Goal: Information Seeking & Learning: Check status

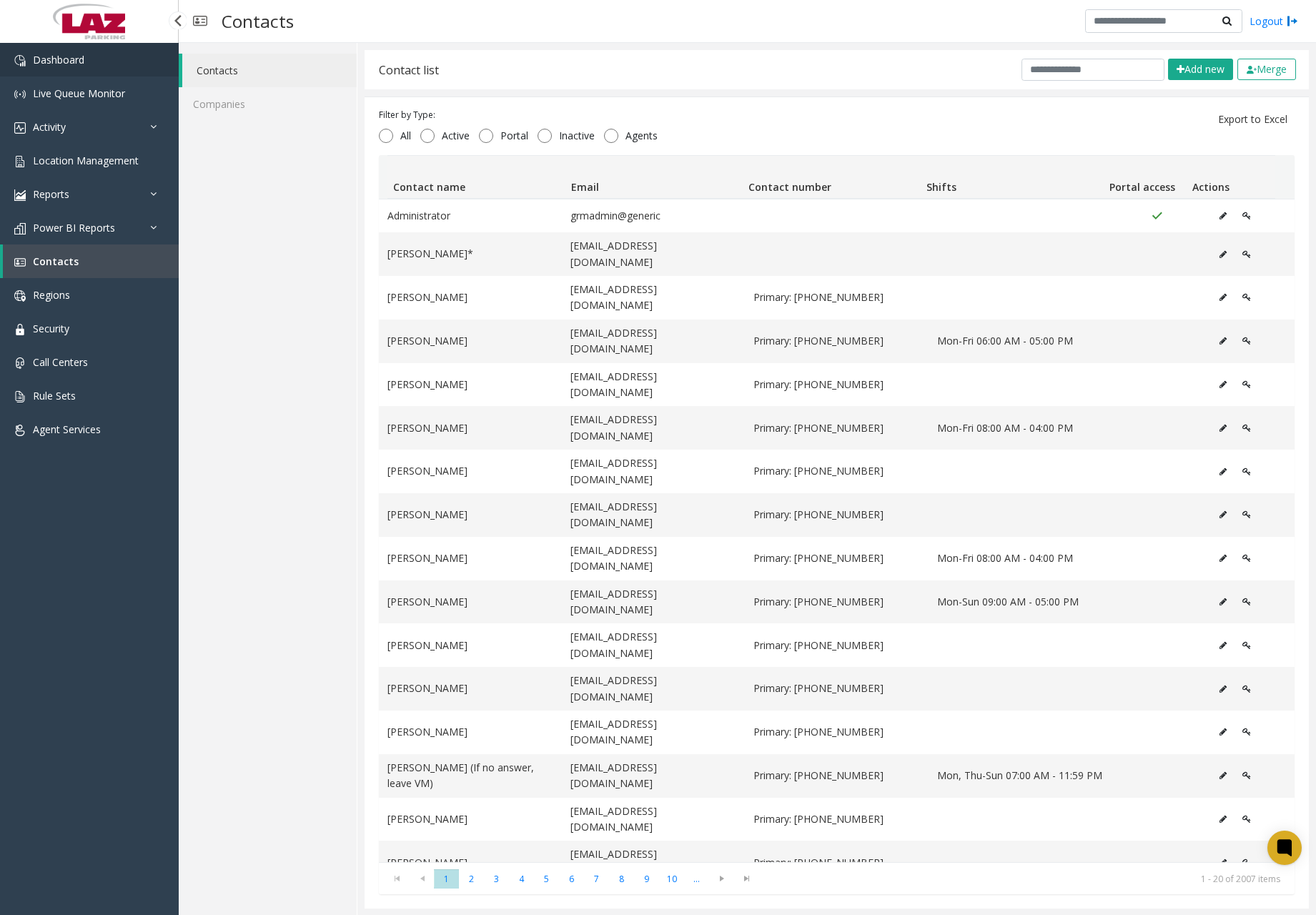
click at [107, 56] on link "Dashboard" at bounding box center [89, 60] width 179 height 33
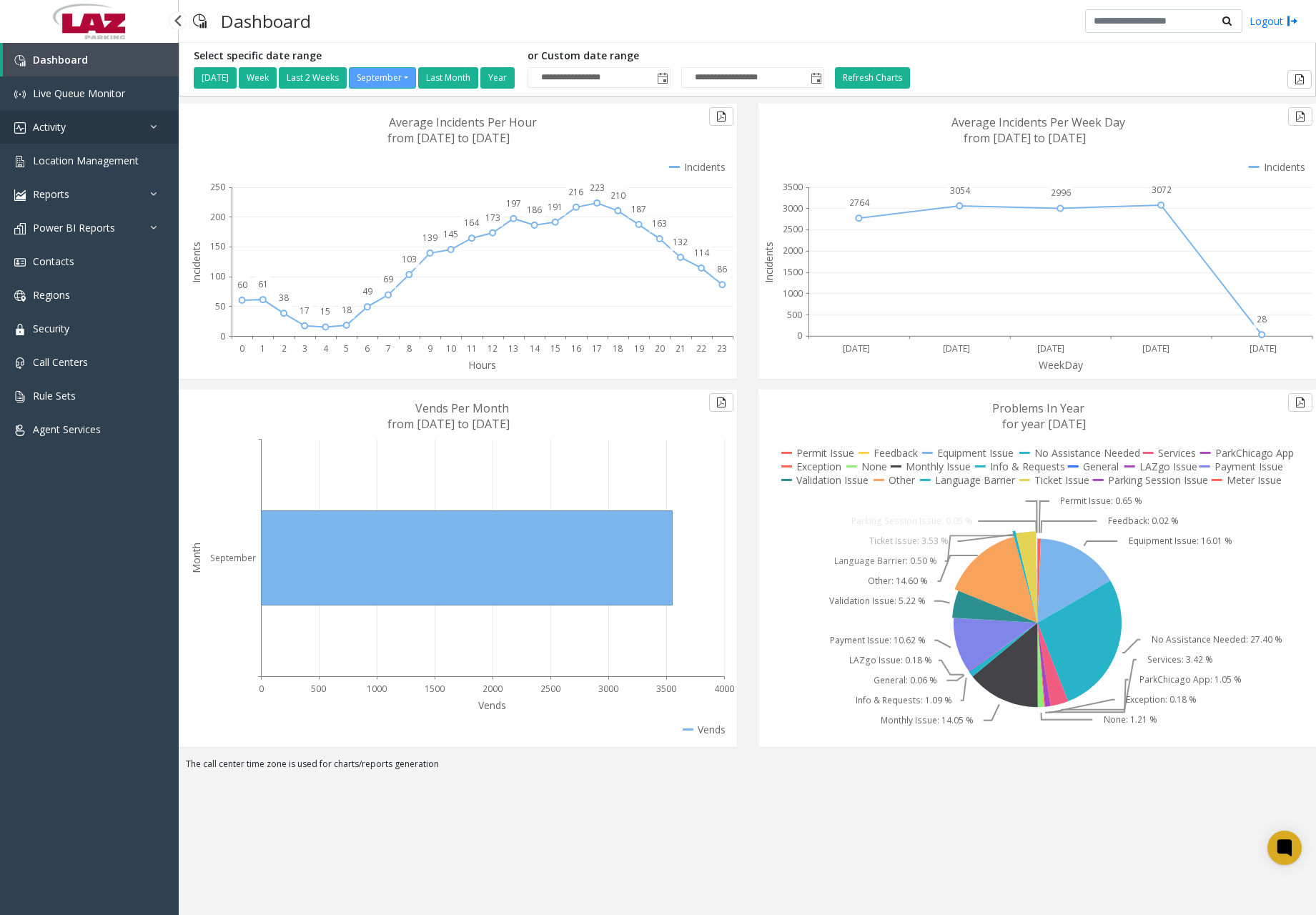
click at [112, 134] on link "Activity" at bounding box center [89, 127] width 179 height 33
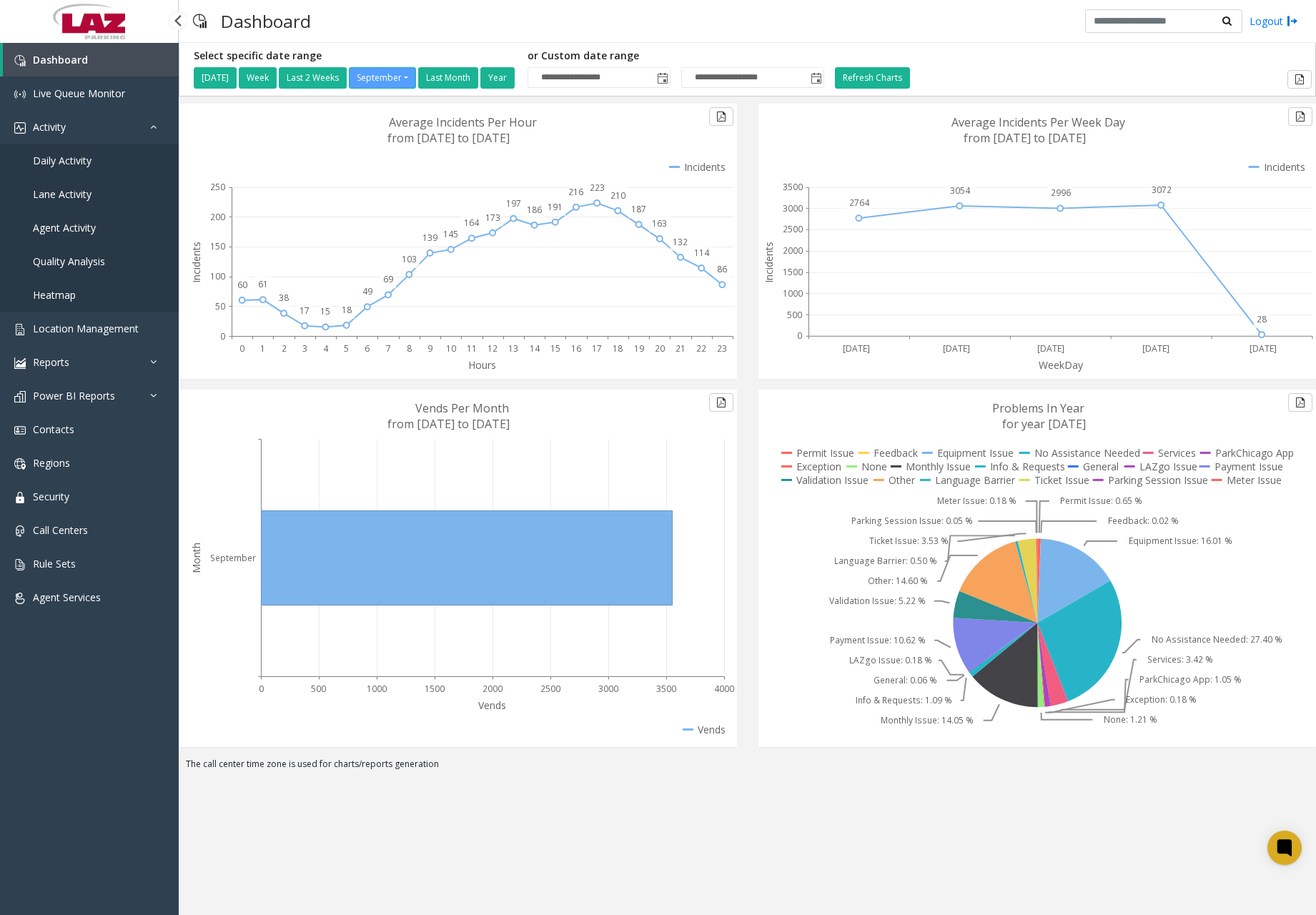
click at [69, 158] on span "Daily Activity" at bounding box center [62, 160] width 59 height 14
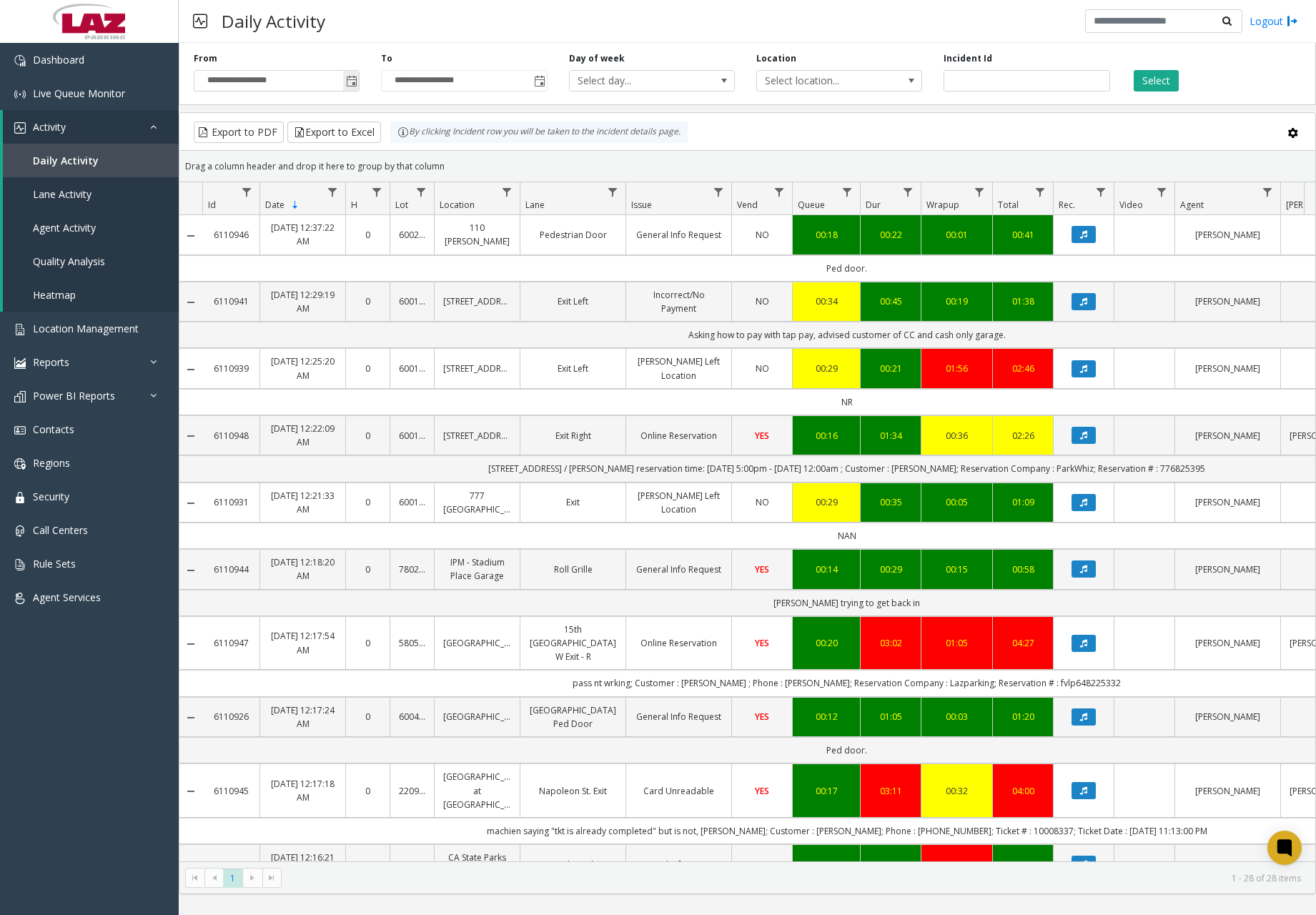
click at [354, 88] on span "Toggle popup" at bounding box center [351, 81] width 16 height 23
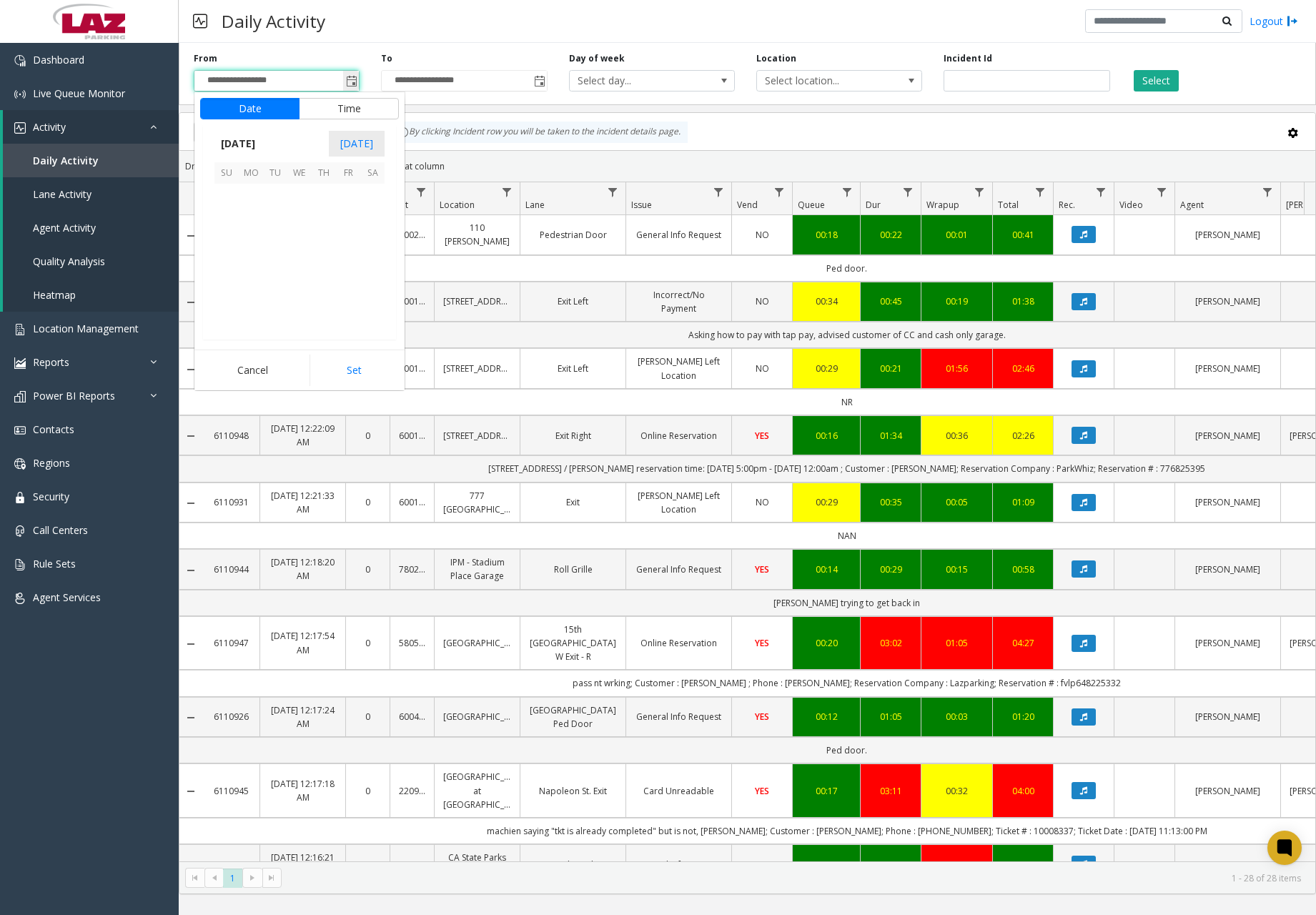
scroll to position [256476, 0]
click at [330, 198] on span "4" at bounding box center [323, 195] width 25 height 25
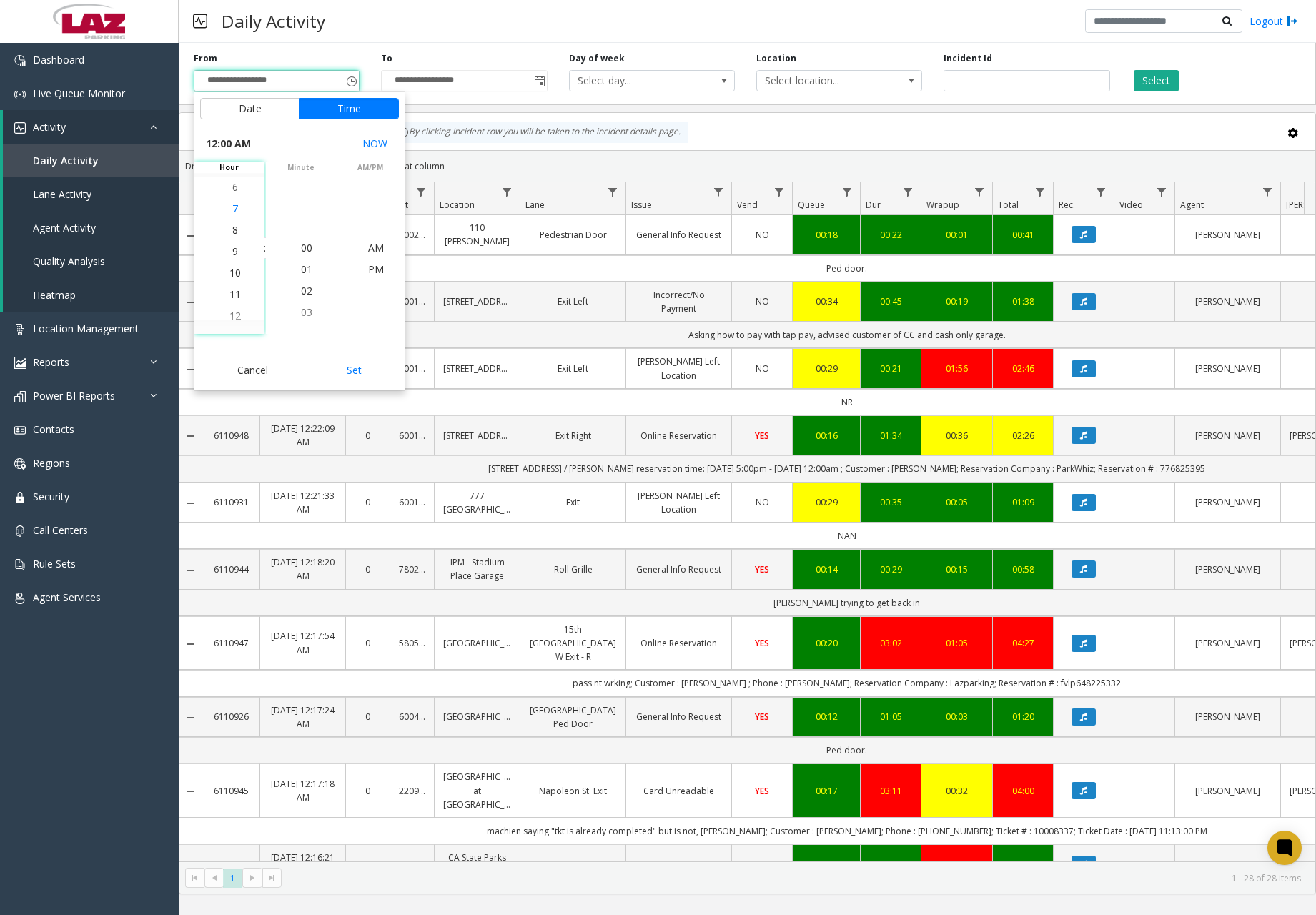
scroll to position [214, 0]
click at [230, 269] on span "11" at bounding box center [236, 269] width 12 height 14
click at [301, 249] on span "00" at bounding box center [306, 247] width 12 height 14
click at [374, 266] on span "PM" at bounding box center [376, 269] width 16 height 14
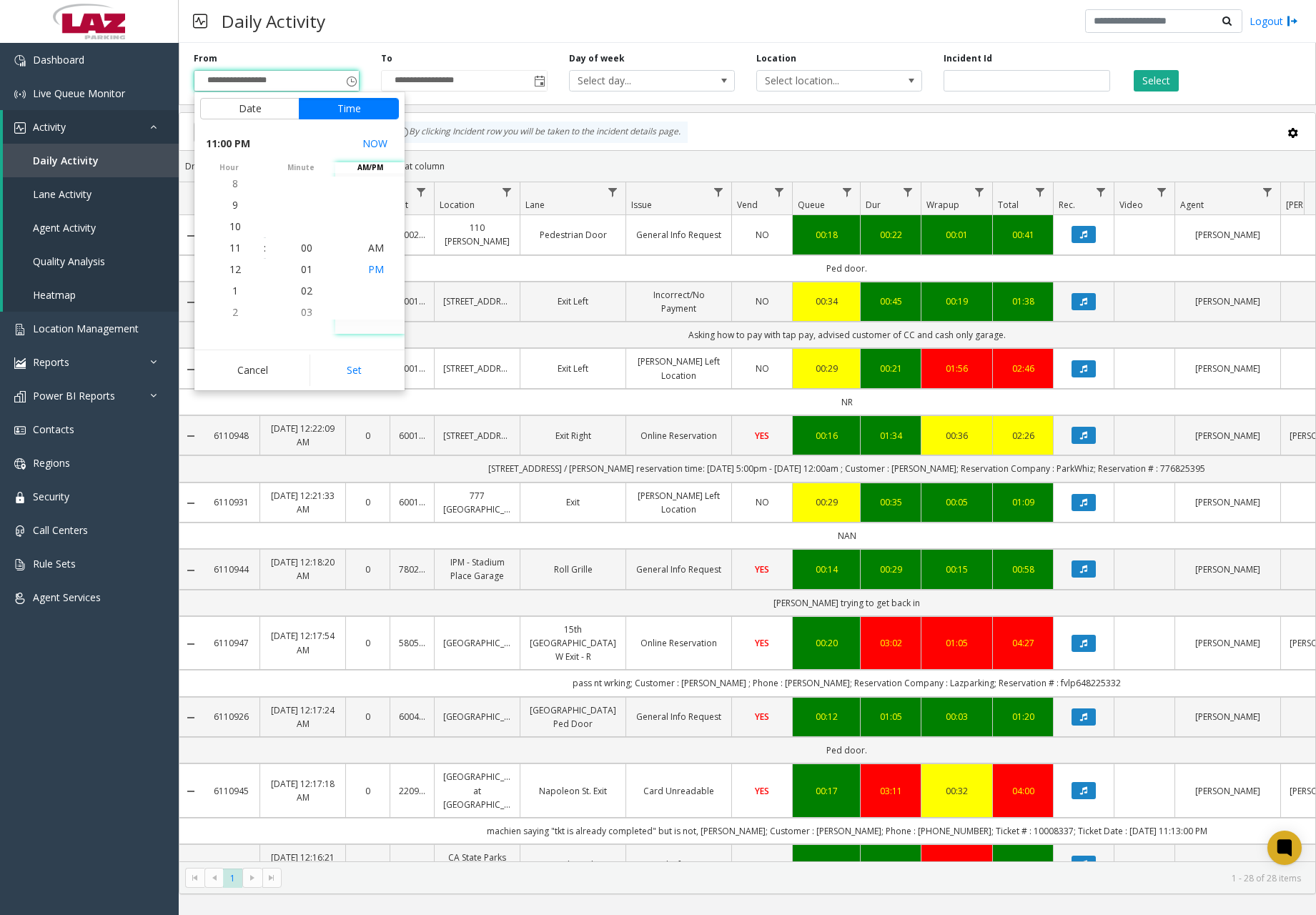
scroll to position [22, 0]
click at [365, 369] on button "Set" at bounding box center [355, 370] width 90 height 31
type input "**********"
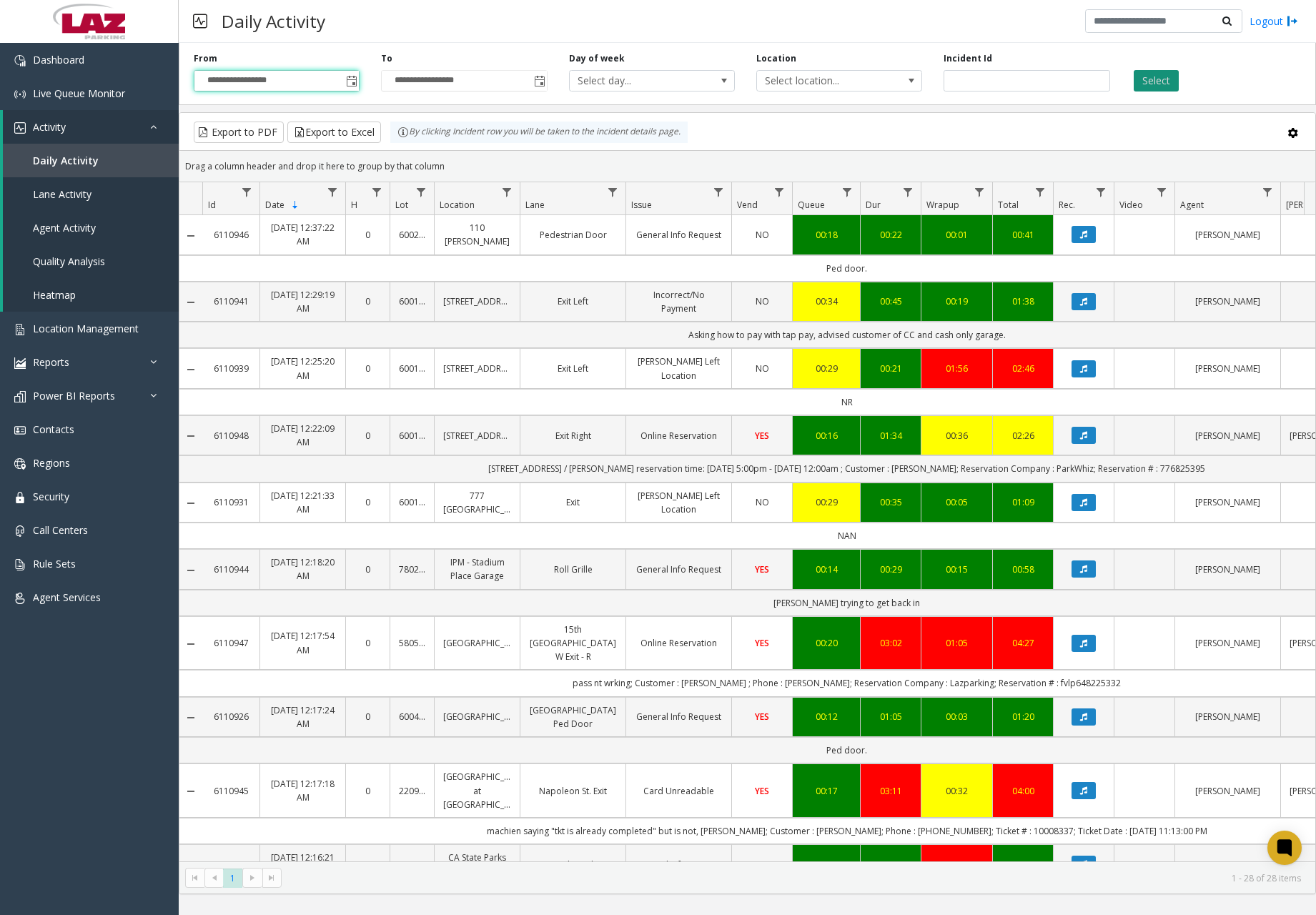
click at [1159, 78] on button "Select" at bounding box center [1156, 81] width 45 height 22
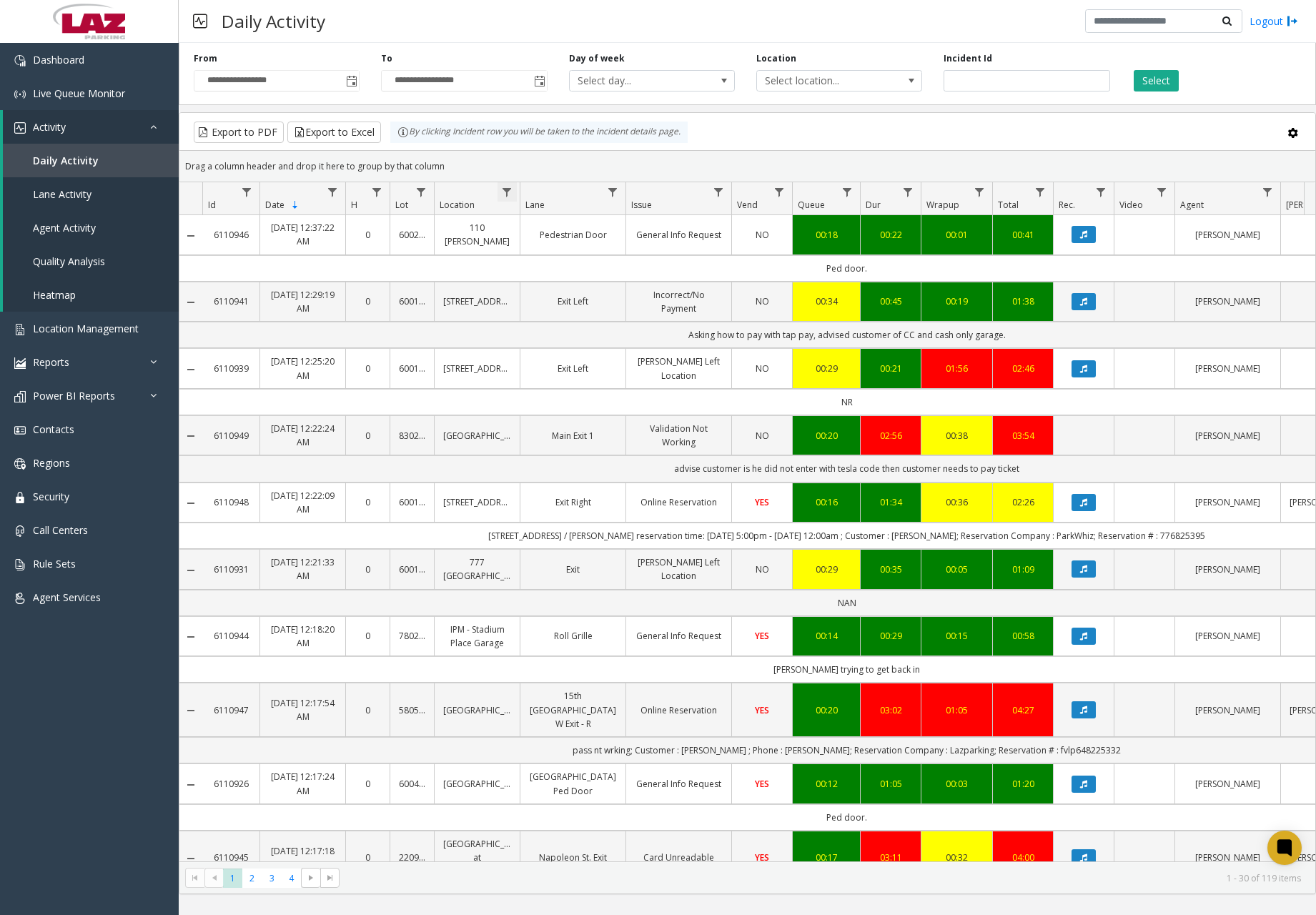
click at [510, 193] on span "Data table" at bounding box center [507, 192] width 12 height 12
click at [558, 250] on input "Location Filter" at bounding box center [570, 253] width 122 height 25
type input "******"
click at [597, 382] on button "Filter" at bounding box center [601, 387] width 59 height 31
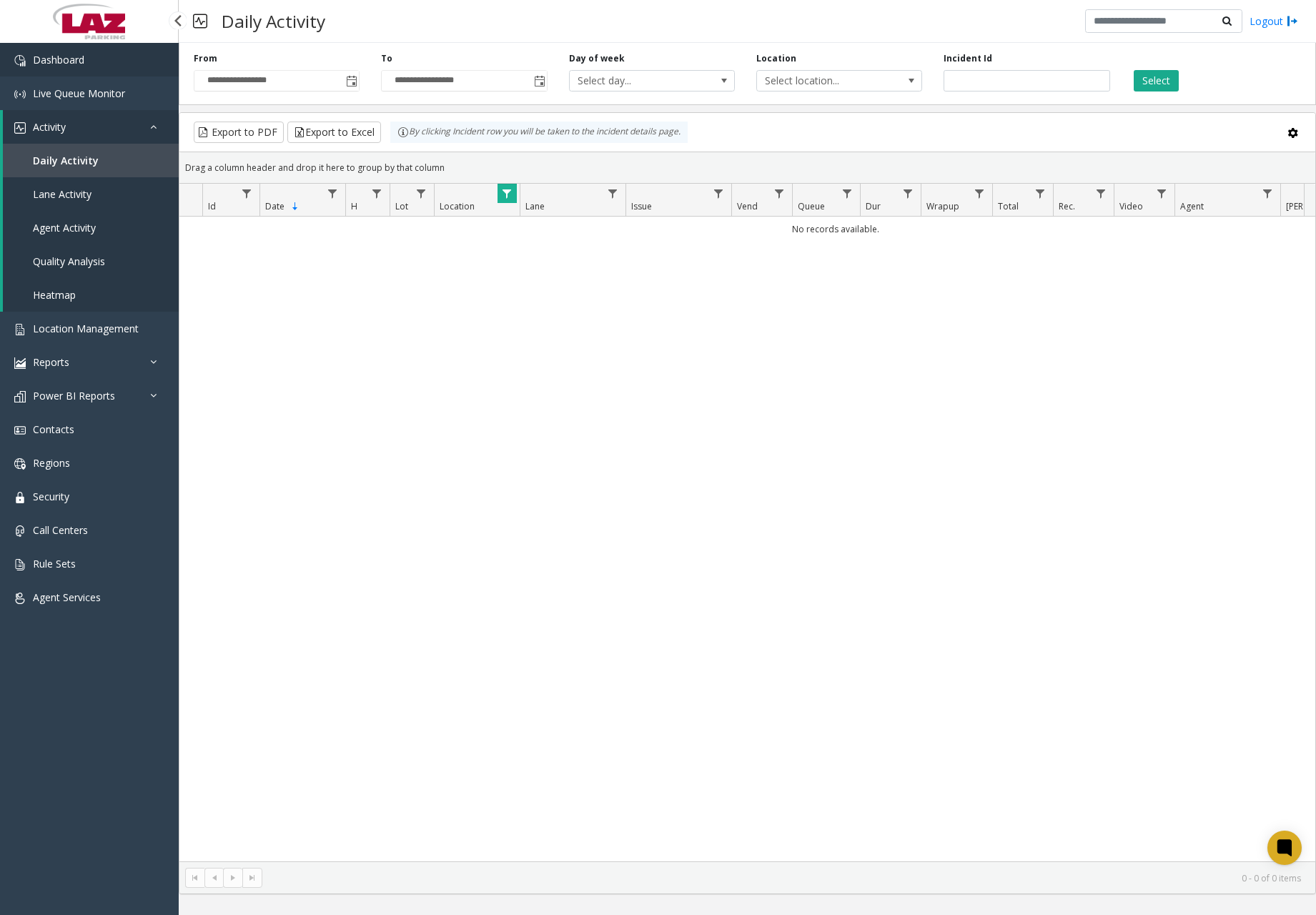
click at [143, 74] on link "Dashboard" at bounding box center [89, 60] width 179 height 33
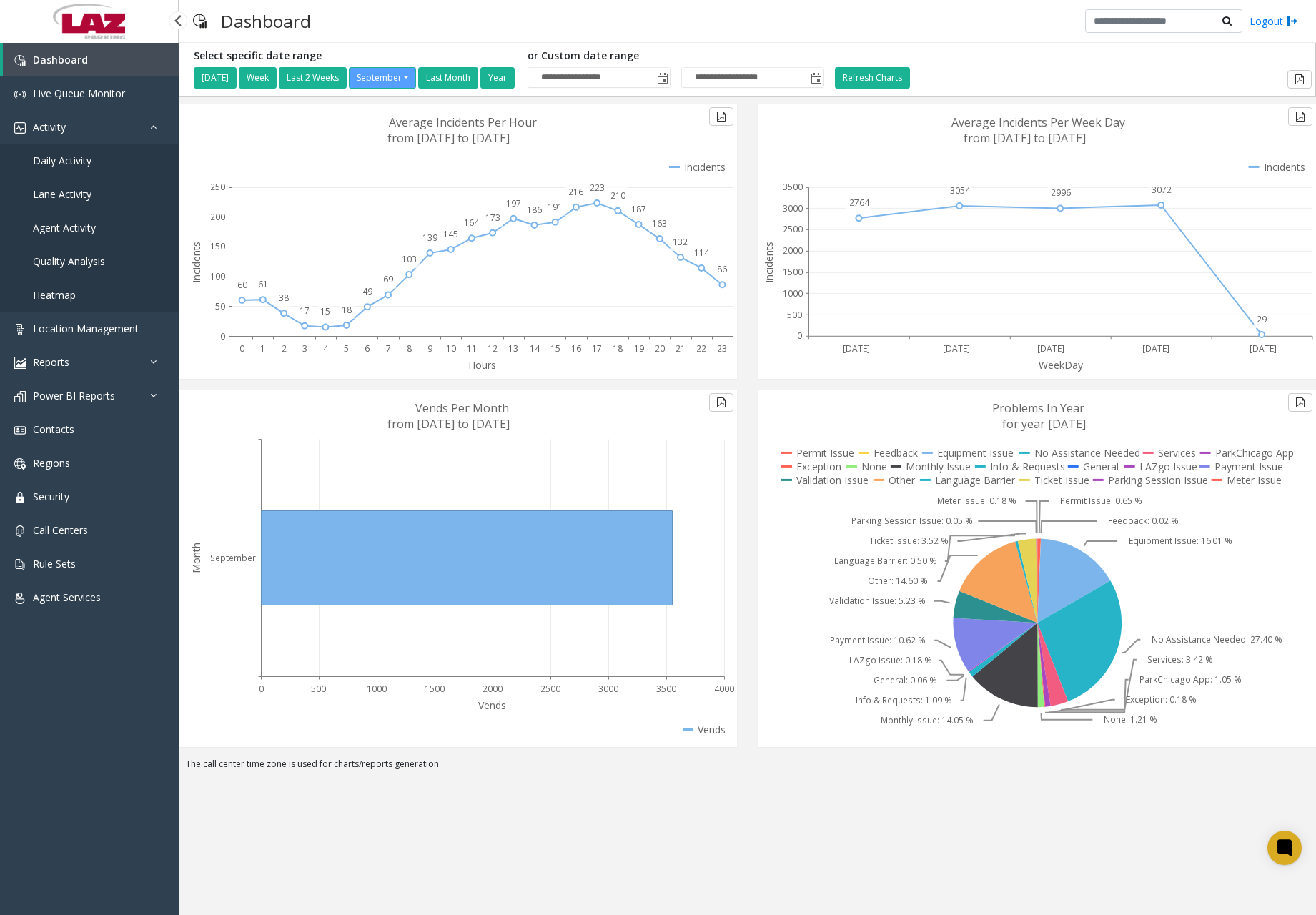
click at [87, 163] on span "Daily Activity" at bounding box center [62, 160] width 59 height 14
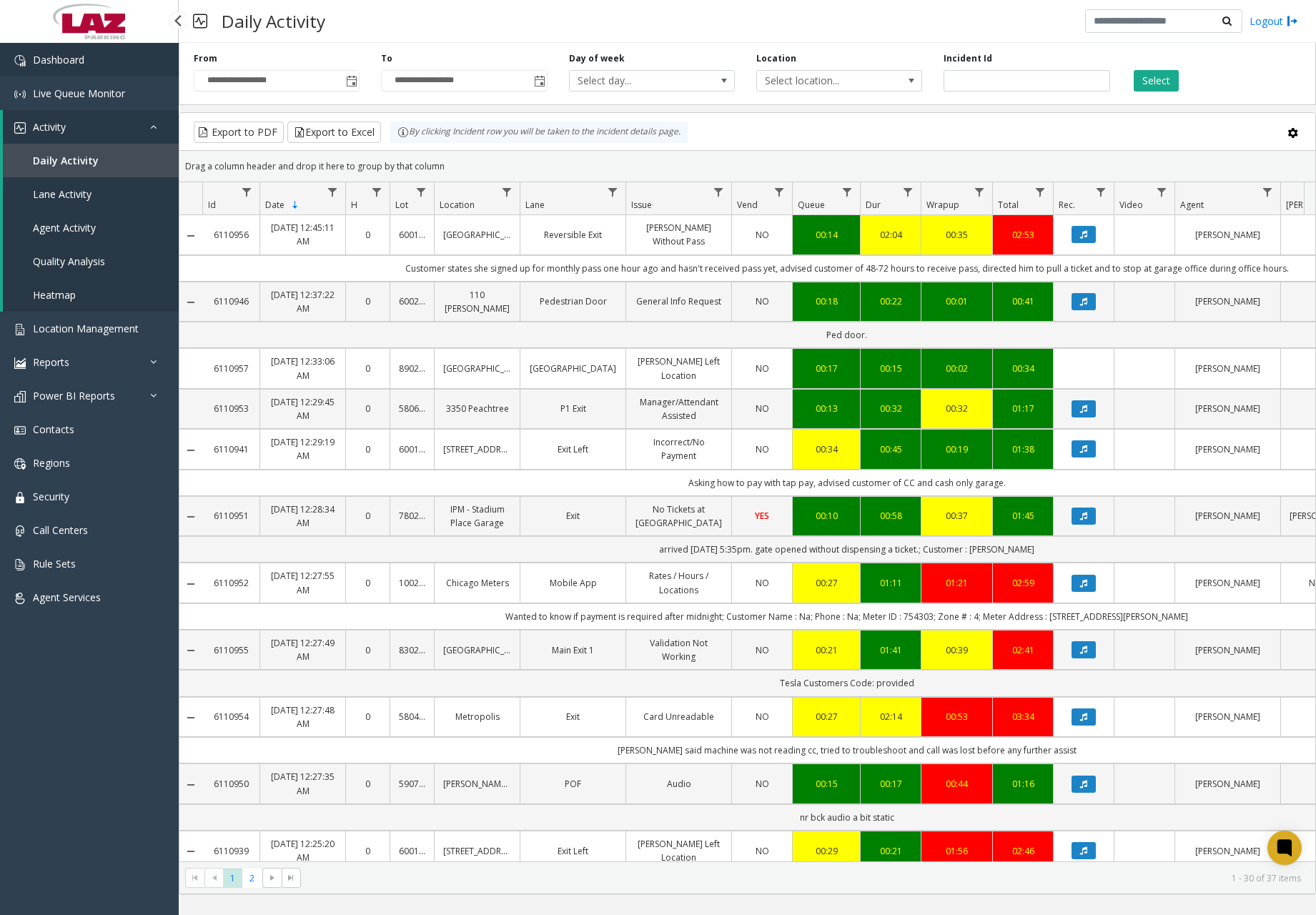
click at [98, 65] on link "Dashboard" at bounding box center [89, 60] width 179 height 33
